Goal: Navigation & Orientation: Find specific page/section

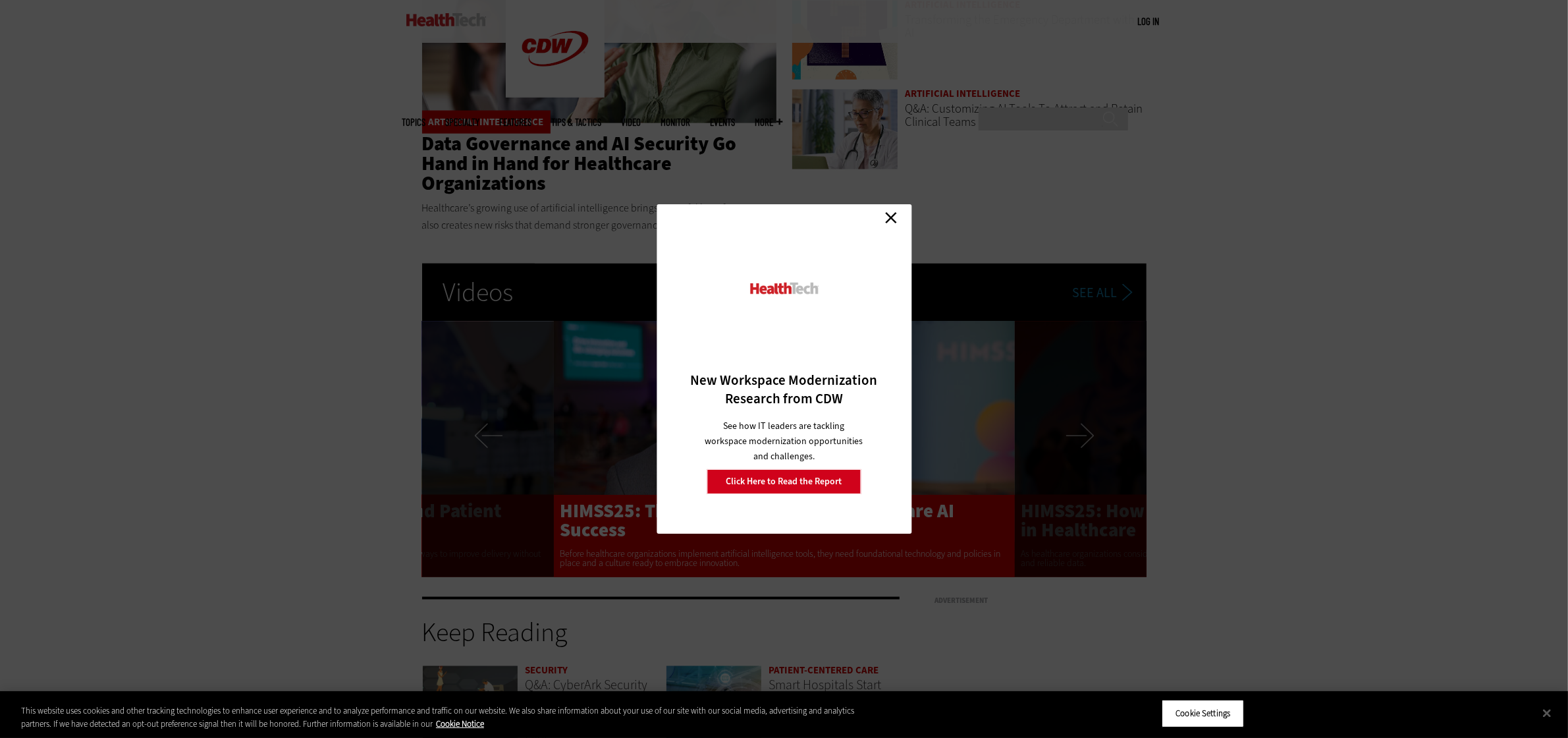
scroll to position [2470, 0]
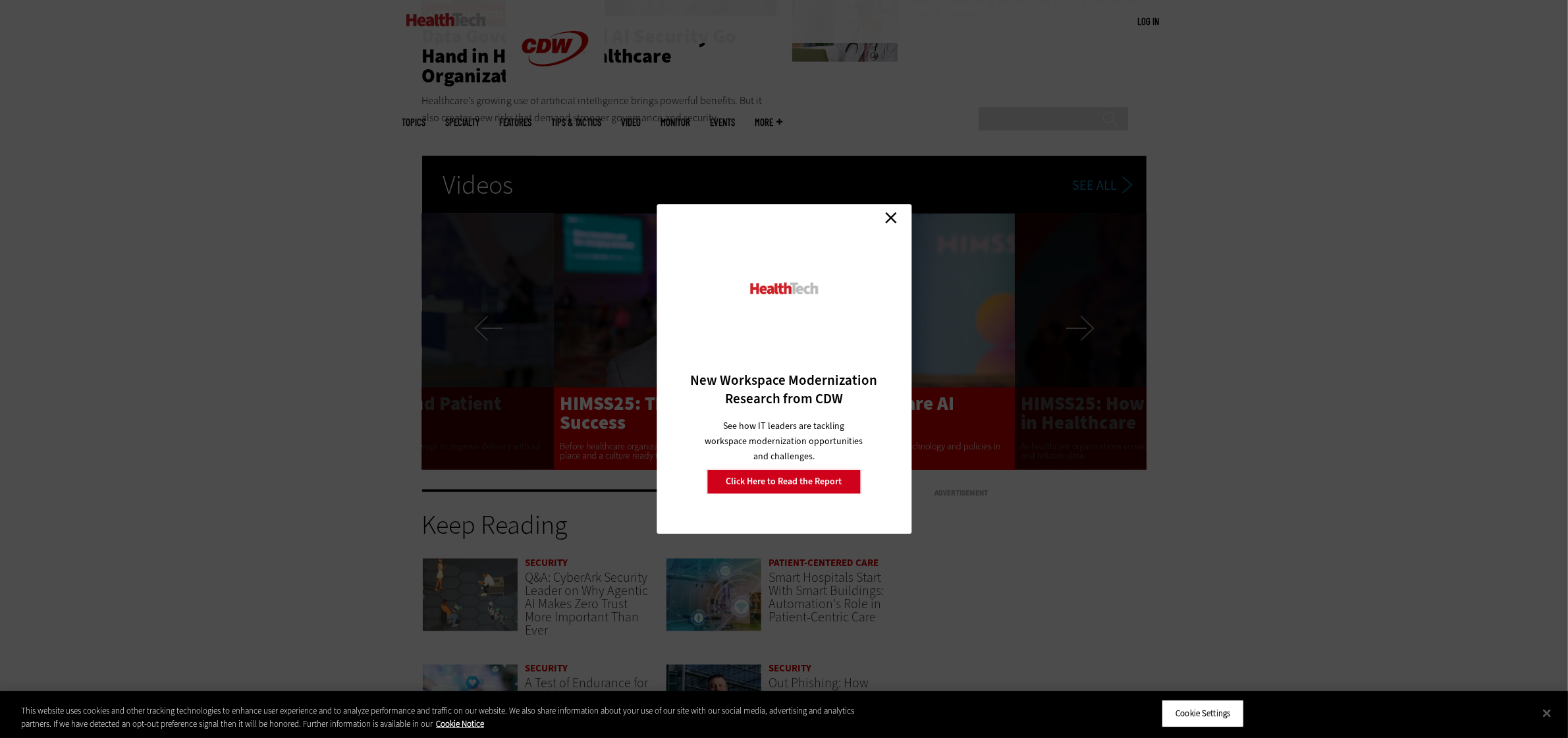
click at [896, 214] on link "Close" at bounding box center [891, 217] width 20 height 20
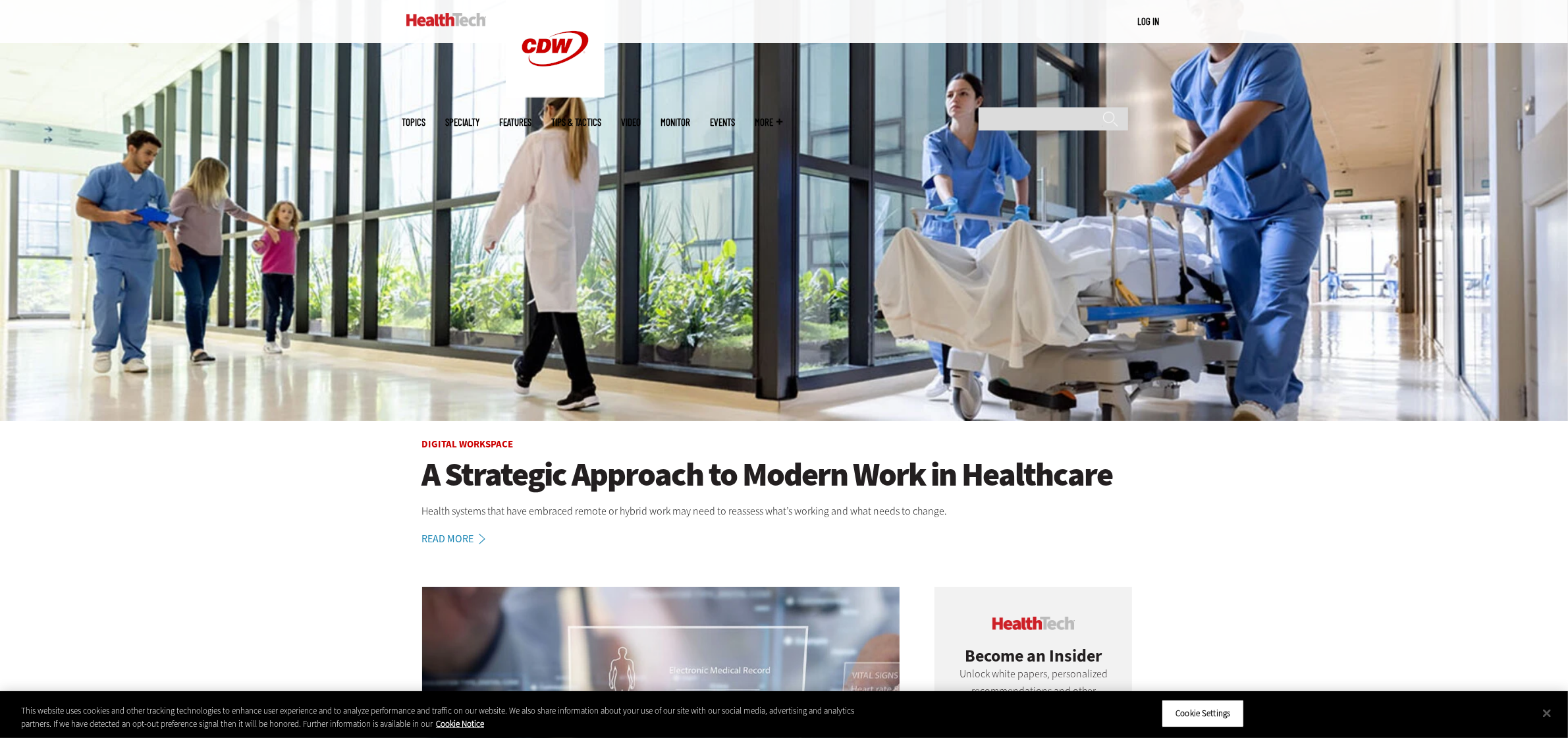
scroll to position [0, 0]
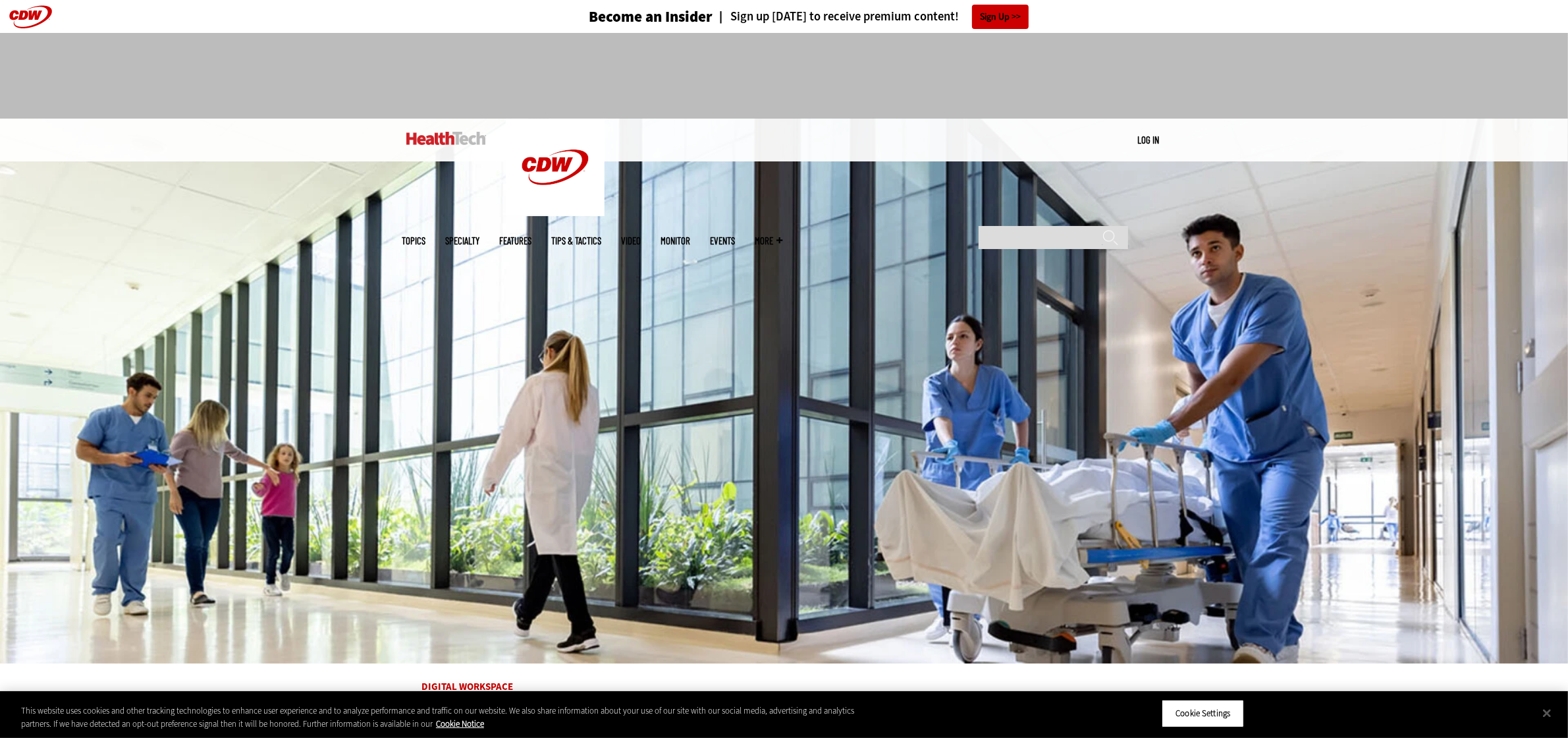
click at [803, 220] on ul "Topics Specialty Features Tips & Tactics Video MonITor Events More Search" at bounding box center [602, 241] width 401 height 43
click at [783, 236] on span "More" at bounding box center [769, 240] width 28 height 10
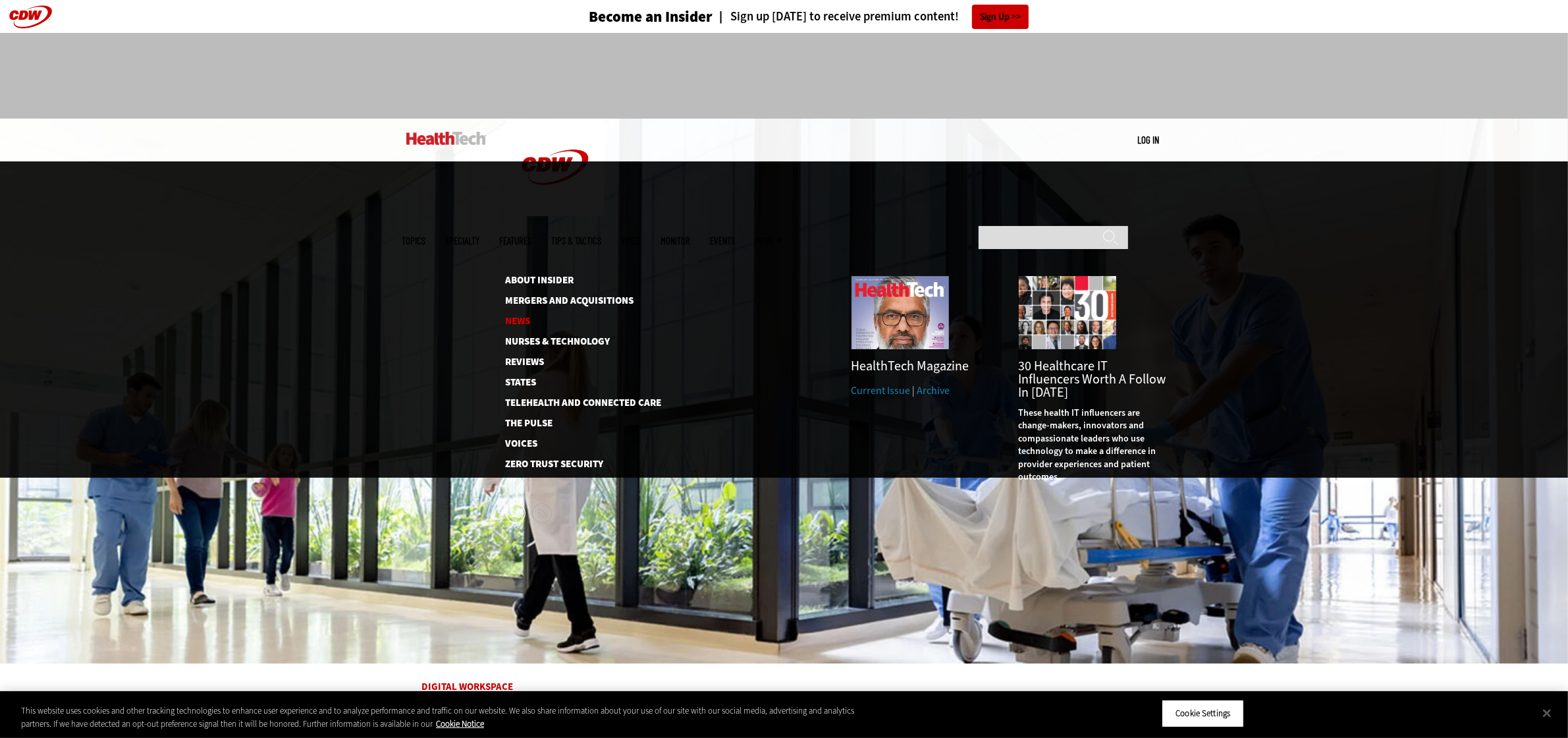
click at [519, 316] on link "News" at bounding box center [573, 321] width 135 height 10
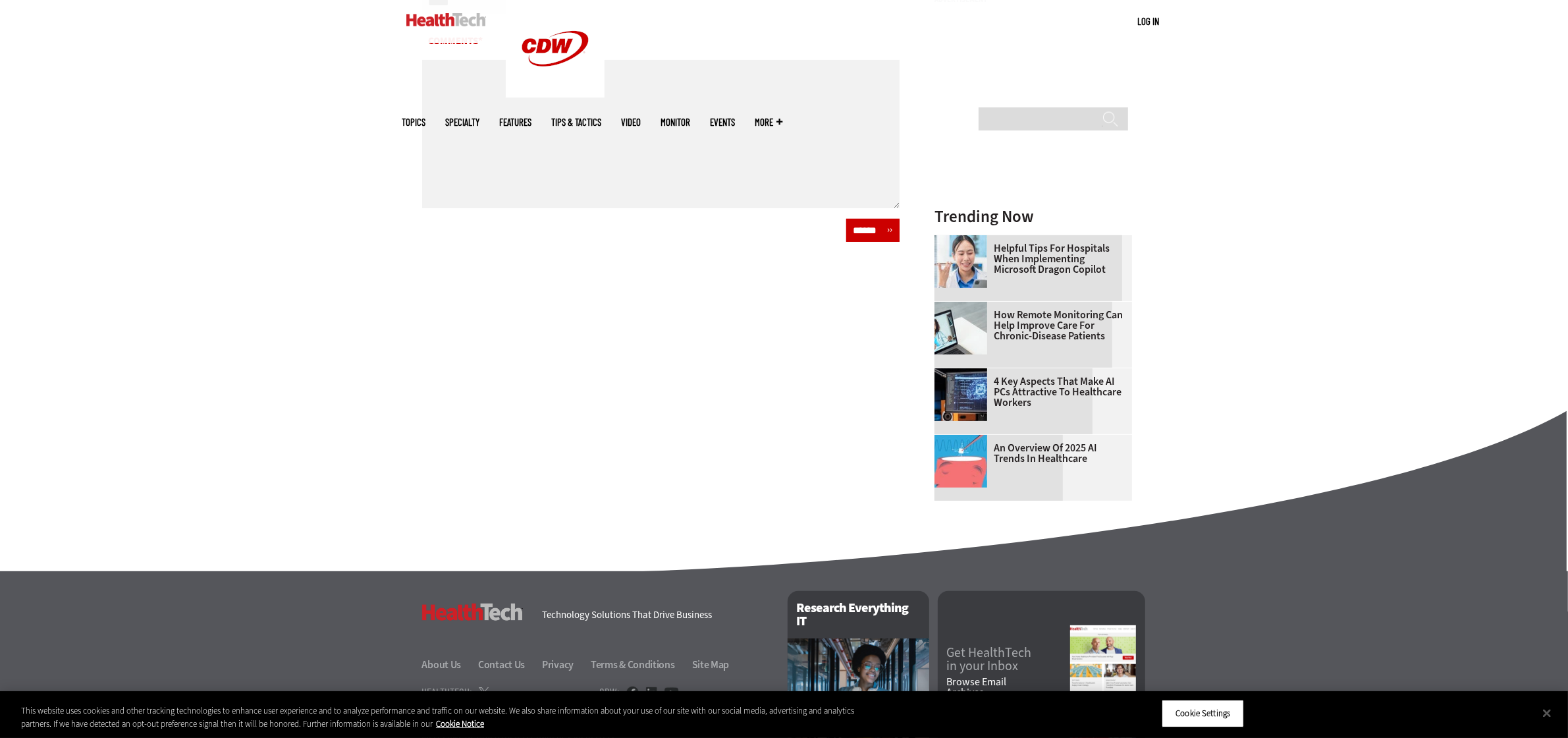
scroll to position [658, 0]
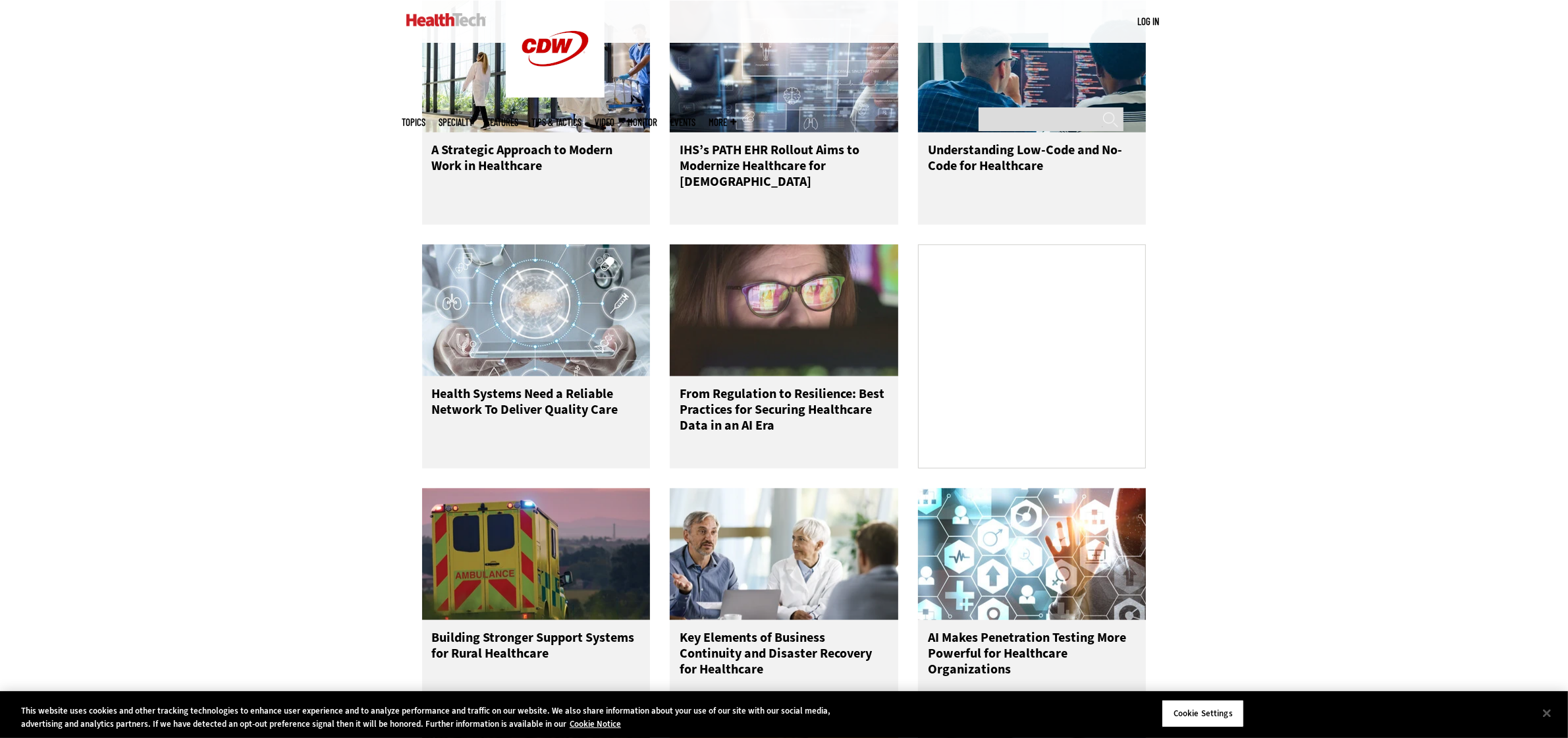
scroll to position [741, 0]
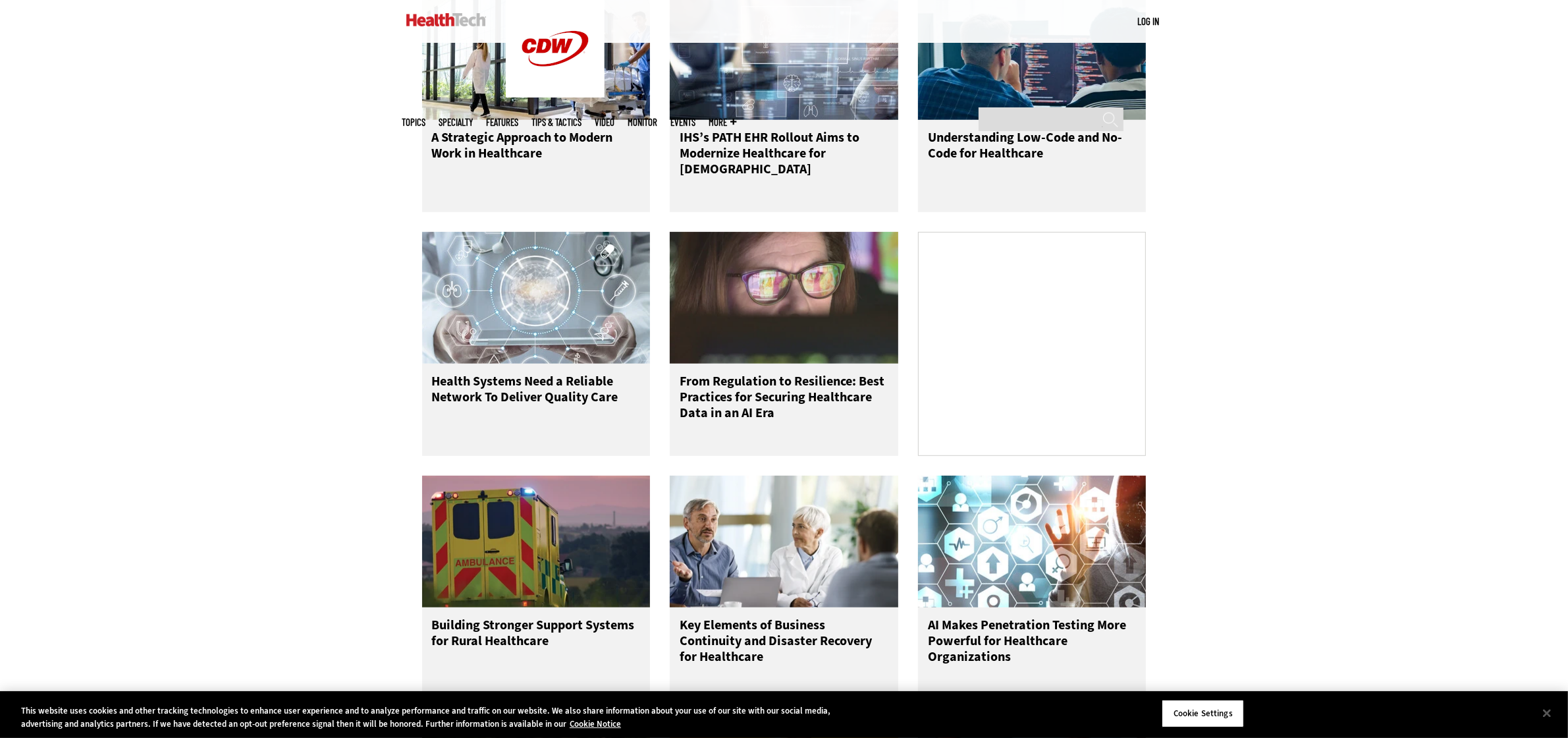
click at [433, 30] on link at bounding box center [445, 20] width 80 height 39
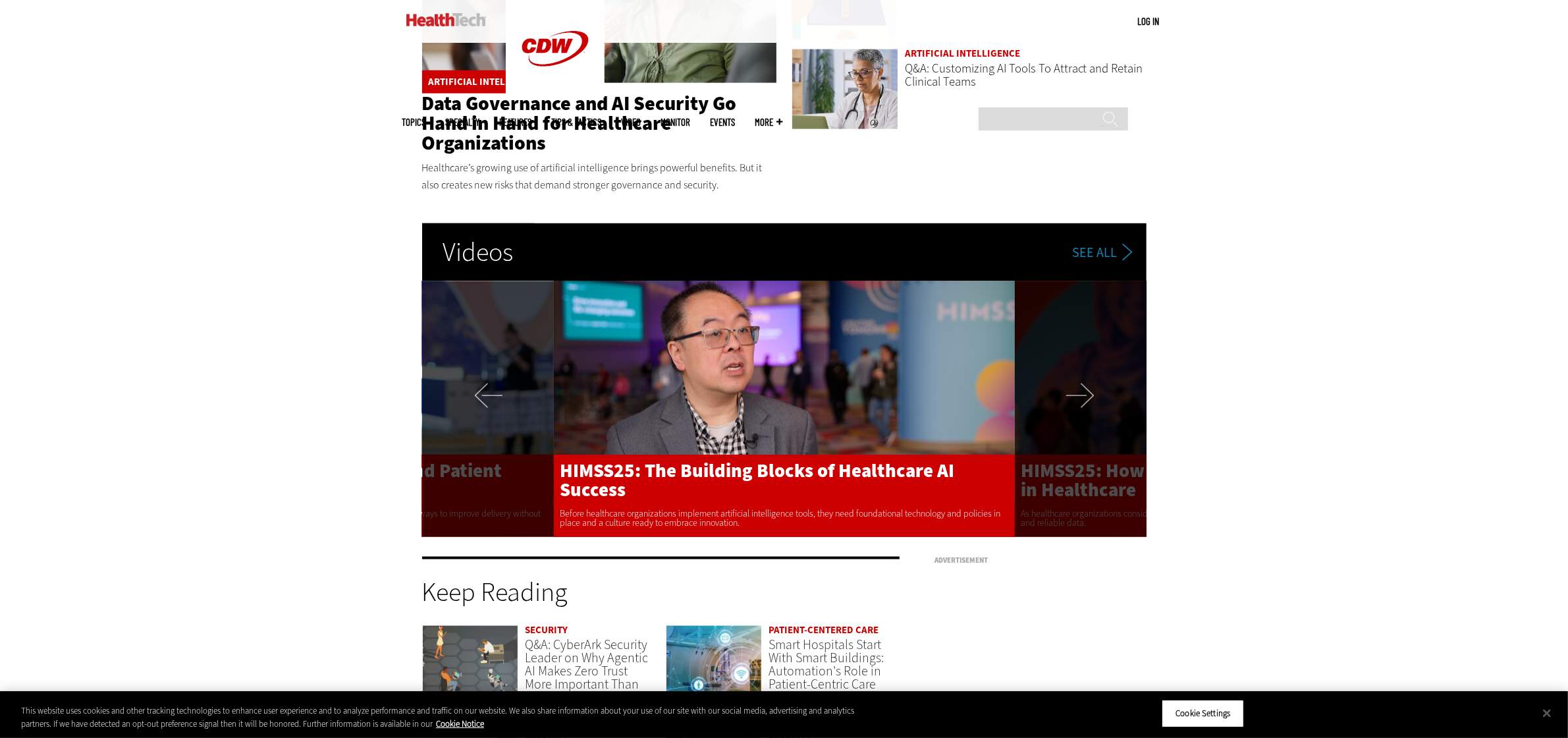
scroll to position [2470, 0]
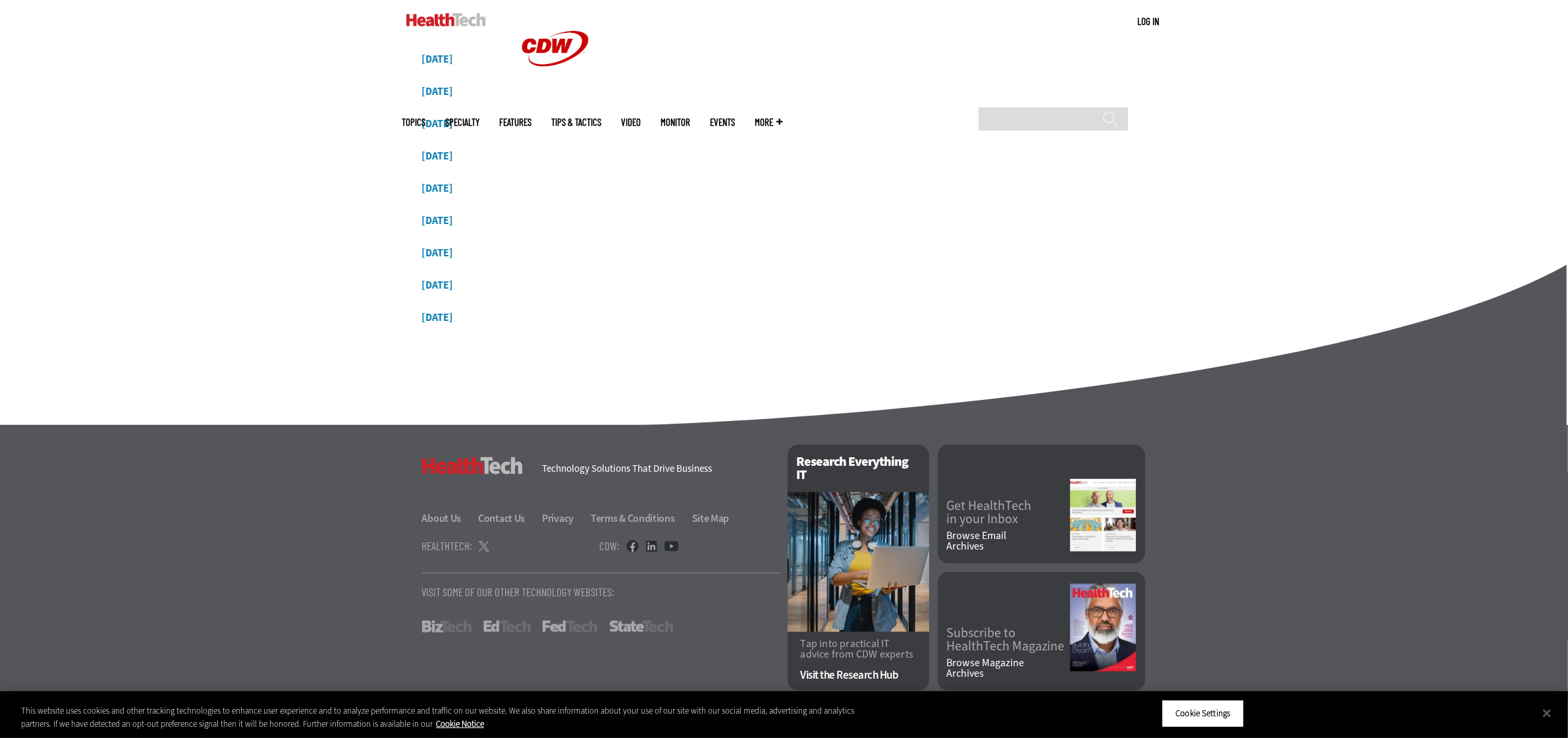
scroll to position [1374, 0]
